Goal: Task Accomplishment & Management: Use online tool/utility

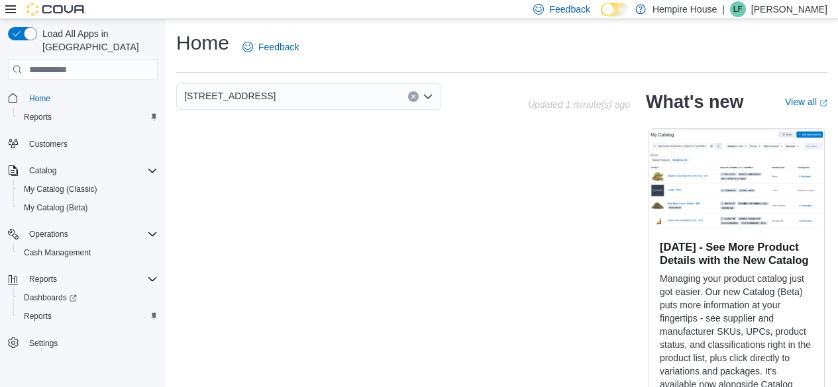
scroll to position [40, 0]
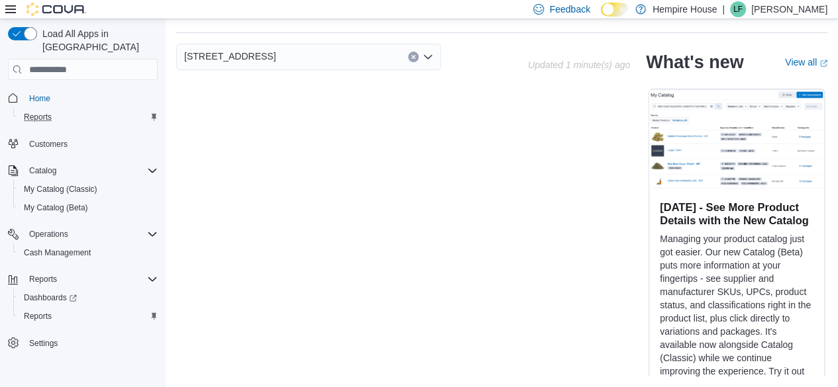
click at [58, 109] on div "Reports" at bounding box center [88, 117] width 139 height 16
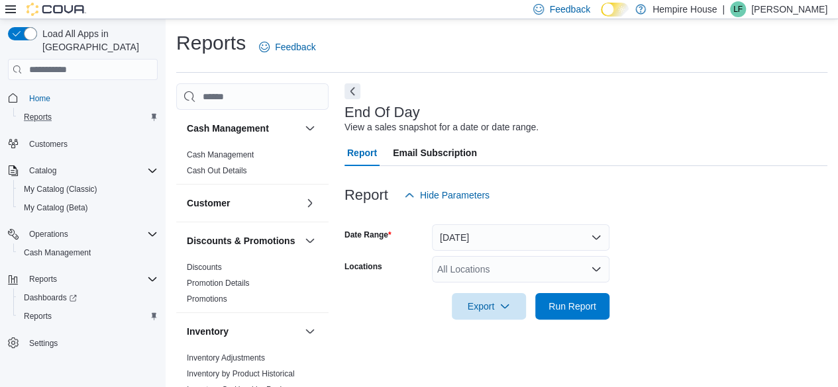
scroll to position [24, 0]
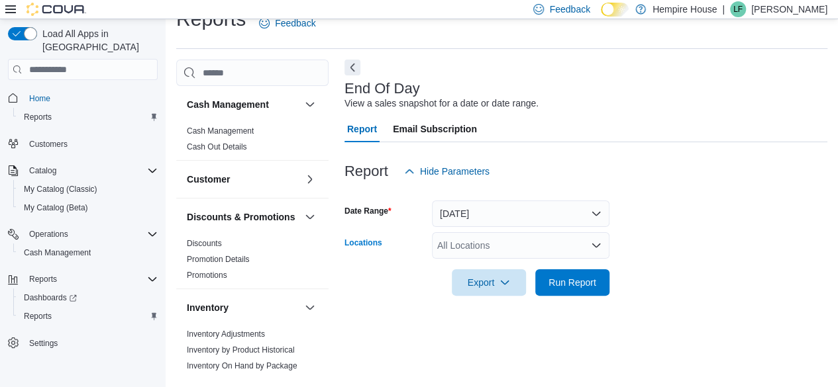
click at [471, 234] on div "All Locations" at bounding box center [520, 245] width 177 height 26
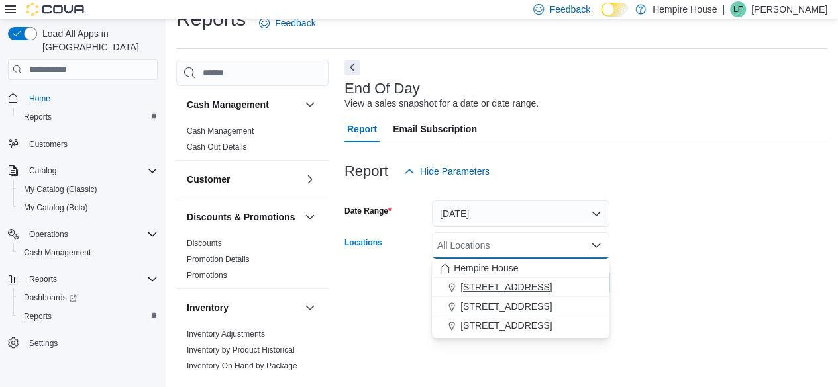
click at [493, 291] on span "[STREET_ADDRESS]" at bounding box center [505, 287] width 91 height 13
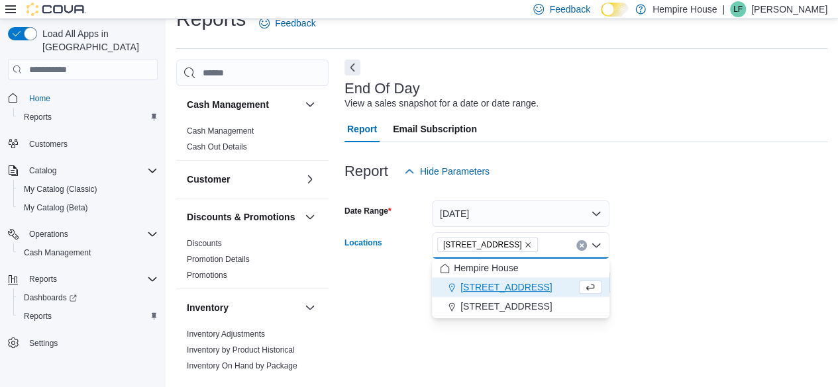
click at [744, 272] on form "Date Range Today Locations 18 Mill Street West Combo box. Selected. 18 Mill Str…" at bounding box center [585, 240] width 483 height 111
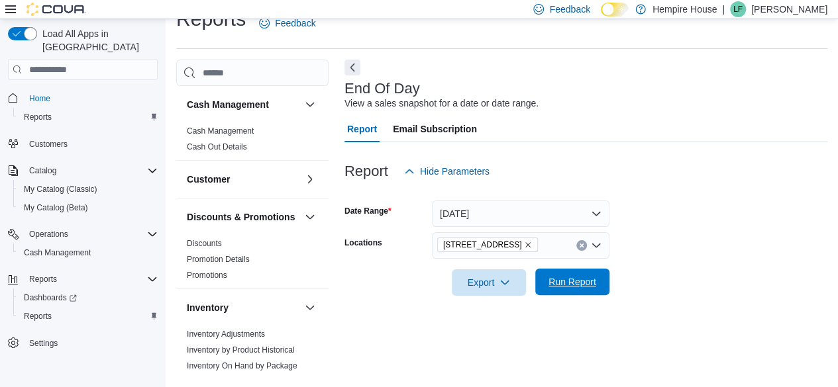
click at [588, 279] on span "Run Report" at bounding box center [572, 281] width 48 height 13
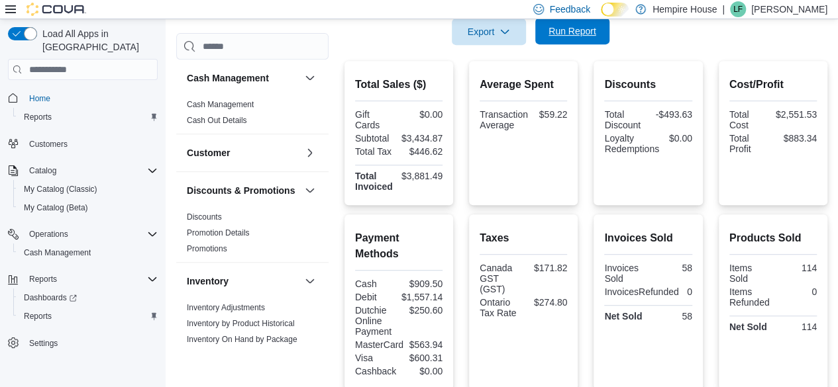
scroll to position [436, 0]
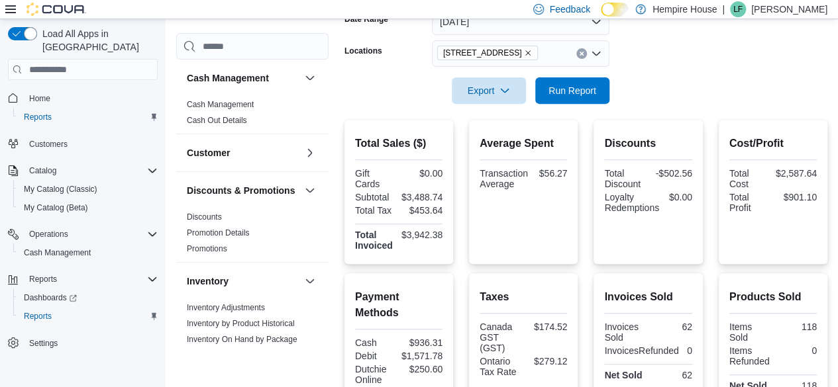
scroll to position [193, 0]
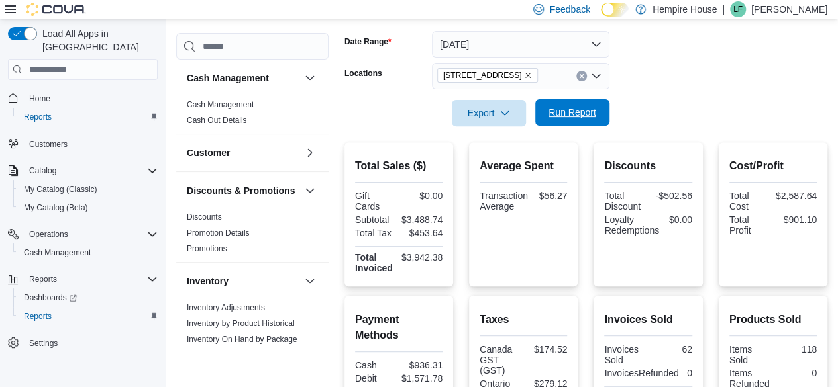
click at [580, 101] on span "Run Report" at bounding box center [572, 112] width 58 height 26
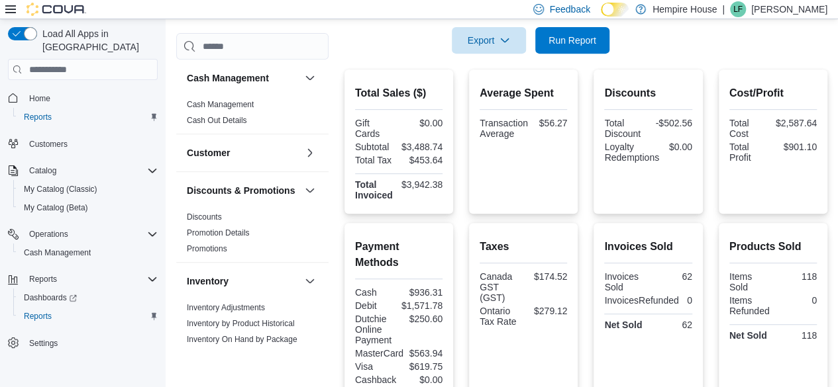
scroll to position [262, 0]
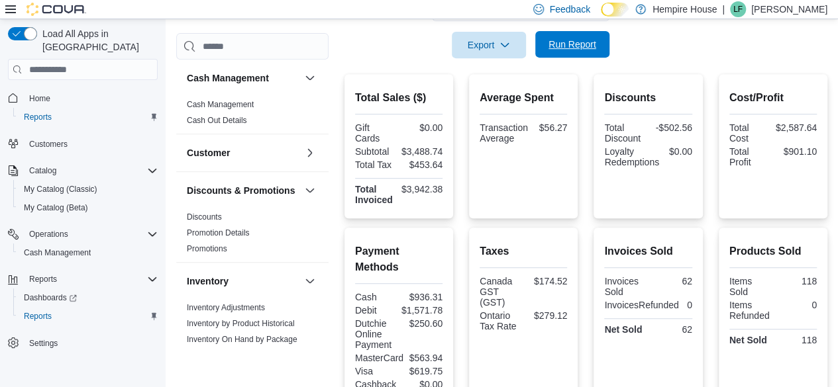
click at [579, 44] on span "Run Report" at bounding box center [572, 44] width 48 height 13
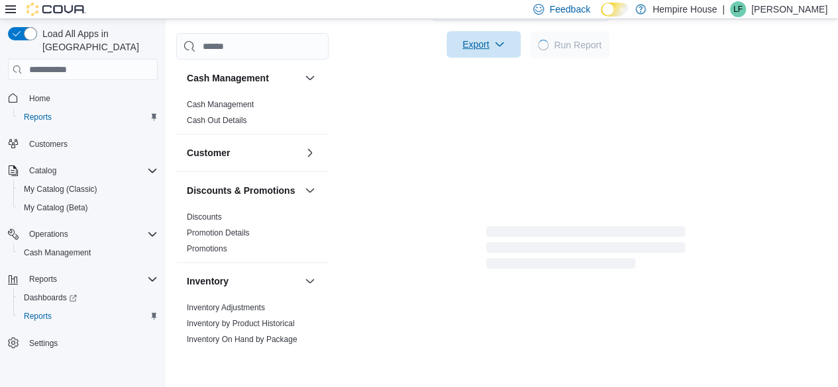
click at [490, 42] on span "Export" at bounding box center [483, 44] width 58 height 26
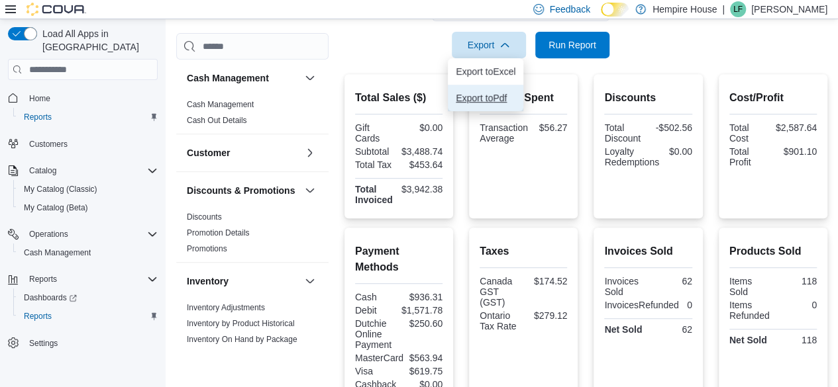
click at [487, 99] on span "Export to Pdf" at bounding box center [486, 98] width 60 height 11
